Goal: Task Accomplishment & Management: Use online tool/utility

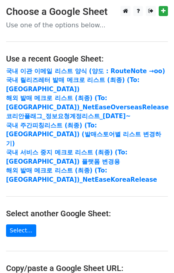
scroll to position [155, 0]
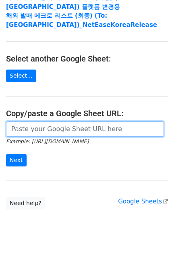
click at [53, 125] on input "url" at bounding box center [84, 128] width 157 height 15
paste input "https://docs.google.com/spreadsheets/d/1ShyjhhxkXjmubqew4Z8Sx6ORa3F4X4ZMOET7bu4…"
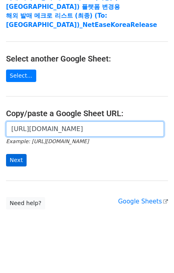
type input "https://docs.google.com/spreadsheets/d/1ShyjhhxkXjmubqew4Z8Sx6ORa3F4X4ZMOET7bu4…"
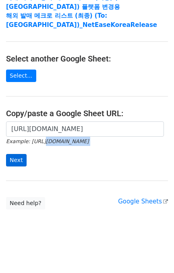
scroll to position [0, 0]
click at [23, 154] on form "https://docs.google.com/spreadsheets/d/1ShyjhhxkXjmubqew4Z8Sx6ORa3F4X4ZMOET7bu4…" at bounding box center [86, 143] width 161 height 45
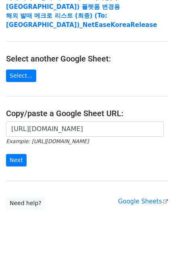
click at [103, 158] on form "https://docs.google.com/spreadsheets/d/1ShyjhhxkXjmubqew4Z8Sx6ORa3F4X4ZMOET7bu4…" at bounding box center [86, 143] width 161 height 45
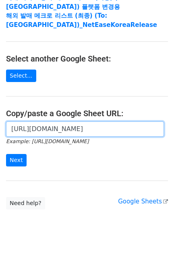
scroll to position [0, 246]
drag, startPoint x: 11, startPoint y: 129, endPoint x: 170, endPoint y: 122, distance: 158.8
click at [170, 122] on div "https://docs.google.com/spreadsheets/d/1ShyjhhxkXjmubqew4Z8Sx6ORa3F4X4ZMOET7bu4…" at bounding box center [87, 147] width 174 height 53
paste input "https://docs.google.com/spreadsheets/d/1ShyjhhxkXjmubqew4Z8Sx6ORa3F4X4ZMOET7bu4…"
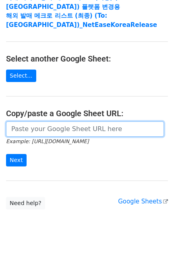
type input "https://docs.google.com/spreadsheets/d/1ShyjhhxkXjmubqew4Z8Sx6ORa3F4X4ZMOET7bu4…"
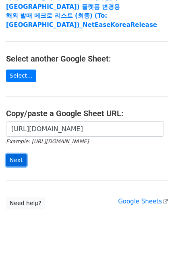
click at [18, 159] on input "Next" at bounding box center [16, 160] width 20 height 12
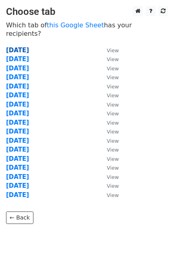
click at [29, 47] on strong "[DATE]" at bounding box center [17, 50] width 23 height 7
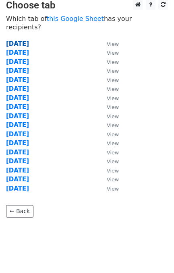
click at [29, 40] on strong "[DATE]" at bounding box center [17, 43] width 23 height 7
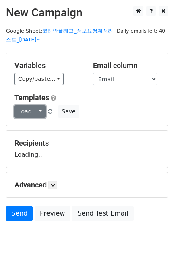
click at [35, 112] on link "Load..." at bounding box center [29, 111] width 31 height 12
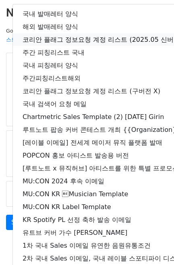
click at [127, 43] on link "코리안 플래그 정보요청 계정 리스트 (2025.05 신버전)" at bounding box center [142, 39] width 258 height 13
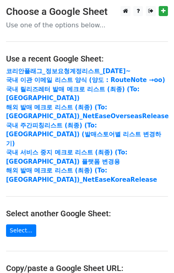
scroll to position [155, 0]
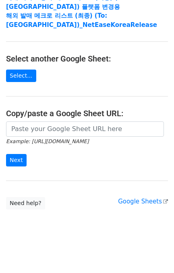
click at [71, 119] on main "Choose a Google Sheet Use one of the options below... Use a recent Google Sheet…" at bounding box center [87, 30] width 174 height 358
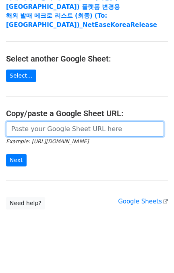
click at [72, 128] on input "url" at bounding box center [84, 128] width 157 height 15
paste input "https://docs.google.com/spreadsheets/d/1KHcYv3-vWRWtZN51Yi1JdLg8VtCH7JkDX6q9Zm9…"
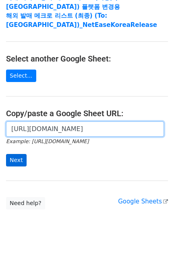
type input "https://docs.google.com/spreadsheets/d/1KHcYv3-vWRWtZN51Yi1JdLg8VtCH7JkDX6q9Zm9…"
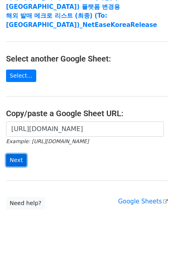
click at [14, 161] on input "Next" at bounding box center [16, 160] width 20 height 12
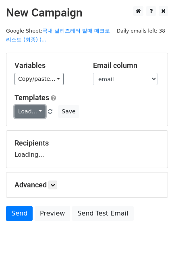
click at [27, 111] on link "Load..." at bounding box center [29, 111] width 31 height 12
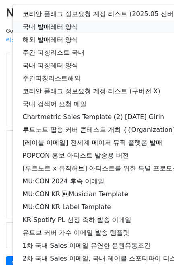
click at [65, 24] on link "국내 발매레터 양식" at bounding box center [142, 26] width 258 height 13
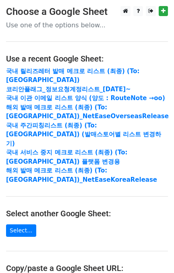
scroll to position [107, 0]
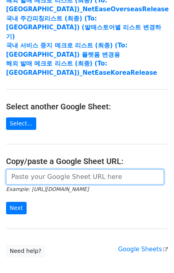
drag, startPoint x: 0, startPoint y: 0, endPoint x: 47, endPoint y: 182, distance: 188.2
click at [63, 175] on input "url" at bounding box center [84, 176] width 157 height 15
paste input "[URL][DOMAIN_NAME]"
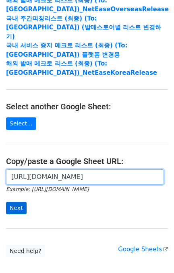
type input "[URL][DOMAIN_NAME]"
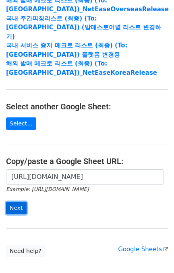
click at [14, 205] on input "Next" at bounding box center [16, 208] width 20 height 12
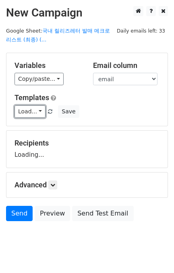
click at [40, 111] on link "Load..." at bounding box center [29, 111] width 31 height 12
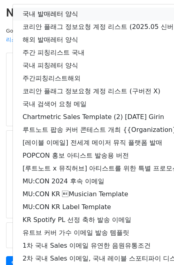
click at [46, 16] on link "국내 발매레터 양식" at bounding box center [142, 14] width 258 height 13
